Goal: Task Accomplishment & Management: Manage account settings

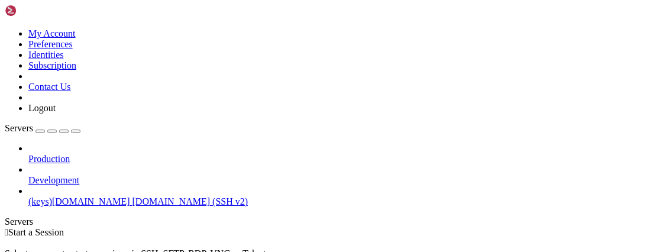
click at [98, 196] on span "(keys)[DOMAIN_NAME]" at bounding box center [79, 201] width 102 height 10
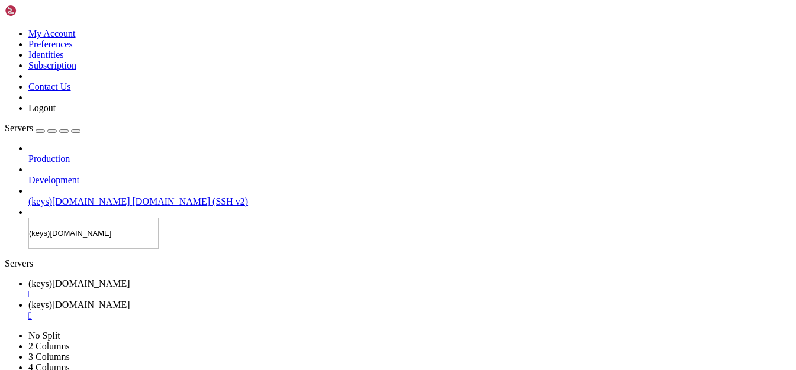
click at [108, 247] on div "Servers Production Development (keys)[DOMAIN_NAME] [DOMAIN_NAME] (SSH v2) (keys…" at bounding box center [398, 186] width 786 height 126
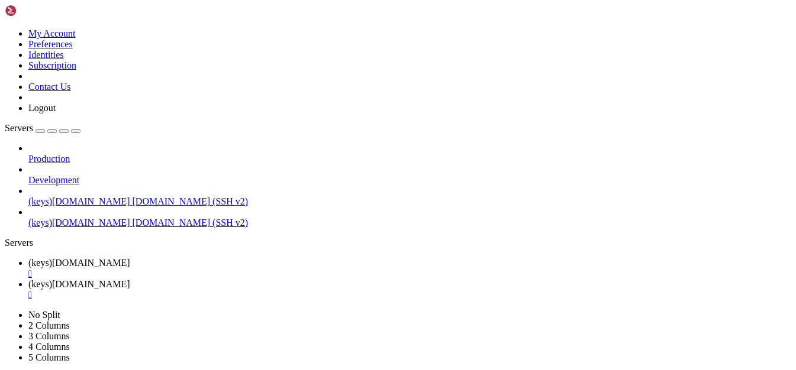
drag, startPoint x: 147, startPoint y: 143, endPoint x: 314, endPoint y: 140, distance: 166.9
click at [213, 228] on div "Production Development (keys)[DOMAIN_NAME] [DOMAIN_NAME] (SSH v2) (keys)[DOMAIN…" at bounding box center [398, 185] width 786 height 85
click at [133, 196] on span "[DOMAIN_NAME] (SSH v2)" at bounding box center [191, 201] width 116 height 10
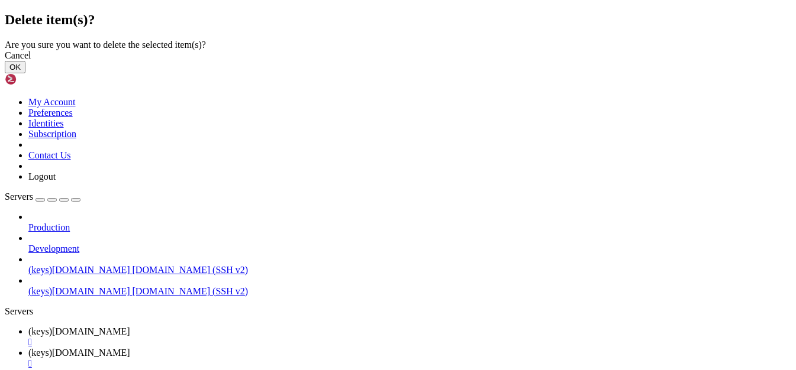
click at [25, 73] on button "OK" at bounding box center [15, 67] width 21 height 12
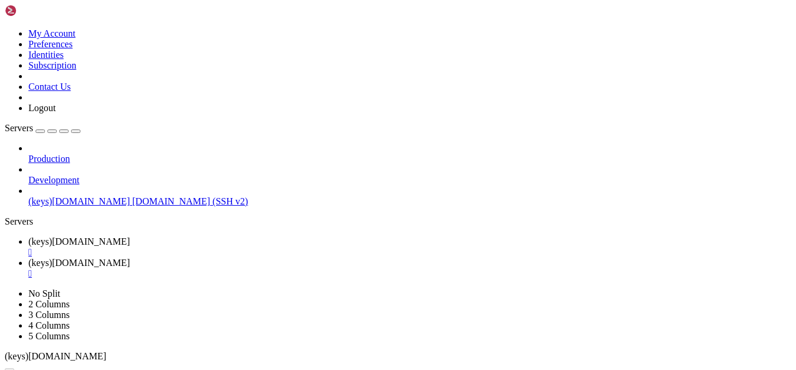
click at [636, 252] on div "" at bounding box center [409, 295] width 763 height 11
click at [525, 252] on div "" at bounding box center [409, 274] width 763 height 11
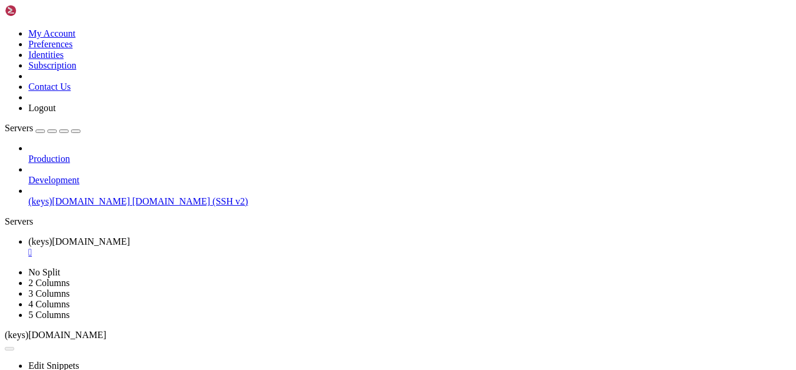
click at [411, 247] on div "" at bounding box center [409, 252] width 763 height 11
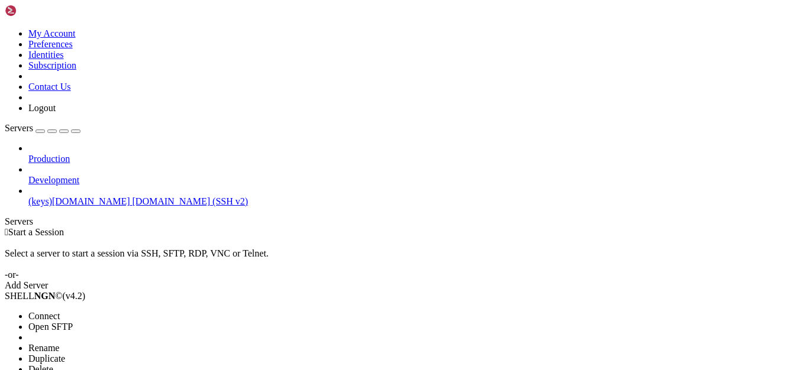
click at [73, 252] on span "Open SFTP" at bounding box center [50, 327] width 44 height 10
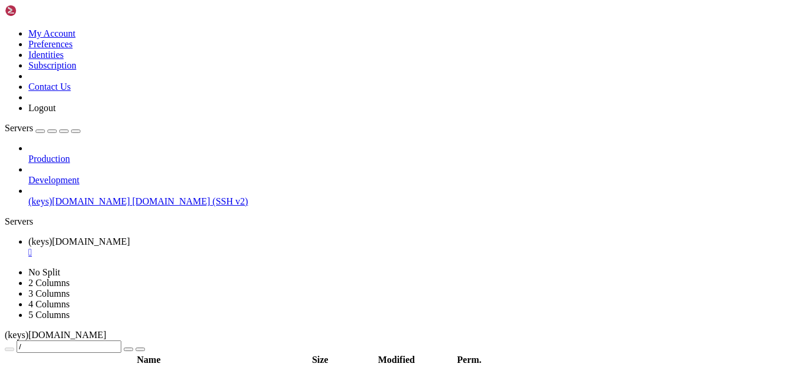
drag, startPoint x: 314, startPoint y: 234, endPoint x: 144, endPoint y: 226, distance: 169.4
